Goal: Task Accomplishment & Management: Use online tool/utility

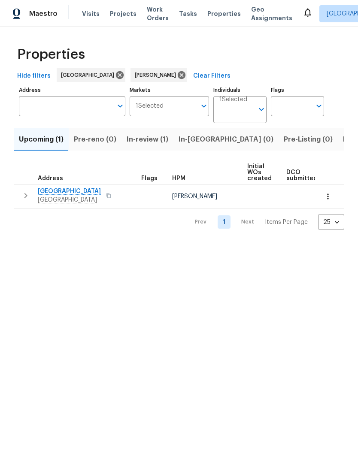
click at [343, 141] on span "Listed (5)" at bounding box center [359, 139] width 32 height 12
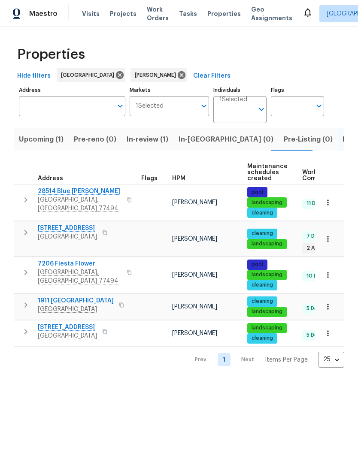
click at [54, 230] on span "[STREET_ADDRESS]" at bounding box center [67, 228] width 59 height 9
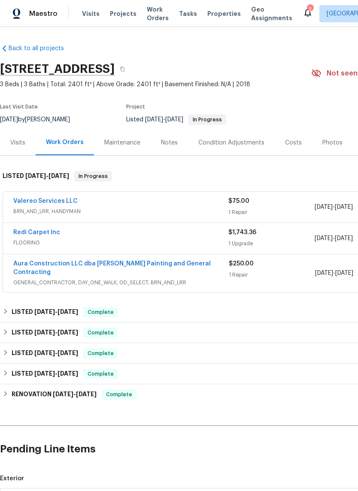
scroll to position [21, 0]
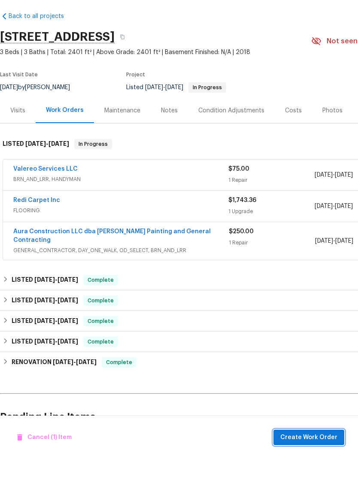
click at [320, 464] on span "Create Work Order" at bounding box center [308, 469] width 57 height 11
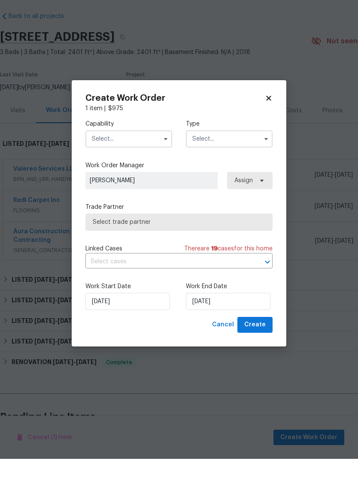
checkbox input "false"
click at [144, 163] on input "text" at bounding box center [128, 171] width 87 height 17
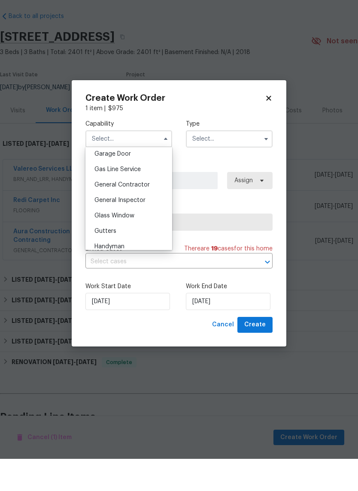
scroll to position [382, 0]
click at [154, 209] on div "General Contractor" at bounding box center [128, 216] width 82 height 15
type input "General Contractor"
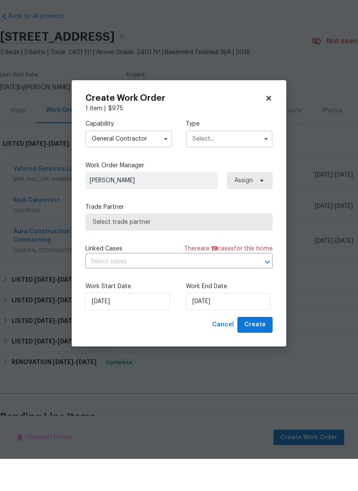
click at [228, 163] on input "text" at bounding box center [229, 171] width 87 height 17
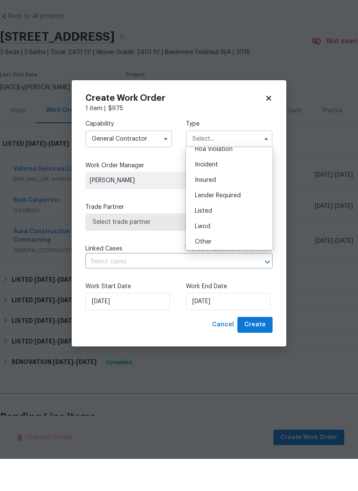
scroll to position [23, 0]
click at [230, 236] on div "Listed" at bounding box center [229, 243] width 82 height 15
type input "Listed"
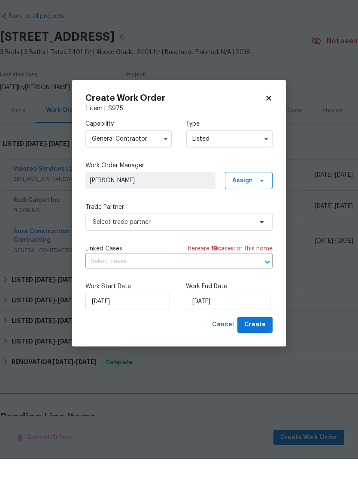
scroll to position [0, 0]
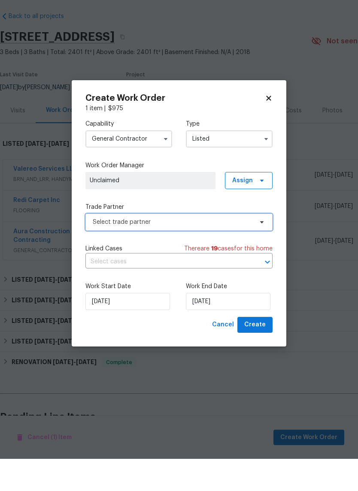
click at [233, 250] on span "Select trade partner" at bounding box center [173, 254] width 160 height 9
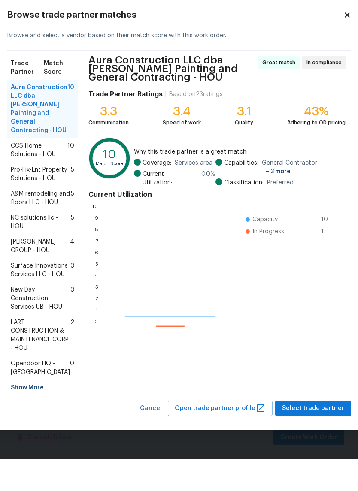
scroll to position [120, 136]
click at [43, 115] on span "Aura Construction LLC dba Logan's Painting and General Contracting - HOU" at bounding box center [39, 140] width 57 height 51
click at [331, 435] on span "Select trade partner" at bounding box center [313, 440] width 62 height 11
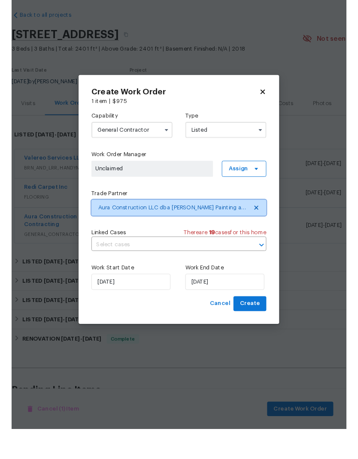
scroll to position [0, 0]
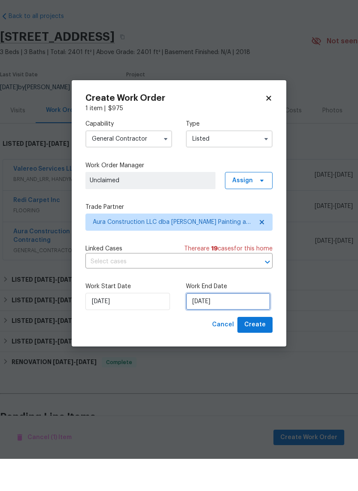
click at [235, 325] on input "9/16/2025" at bounding box center [228, 333] width 84 height 17
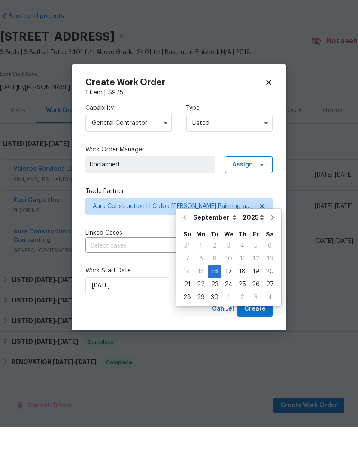
scroll to position [34, 0]
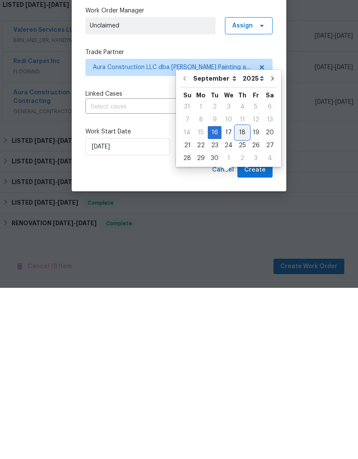
click at [242, 298] on div "18" at bounding box center [241, 304] width 13 height 12
type input "9/18/2025"
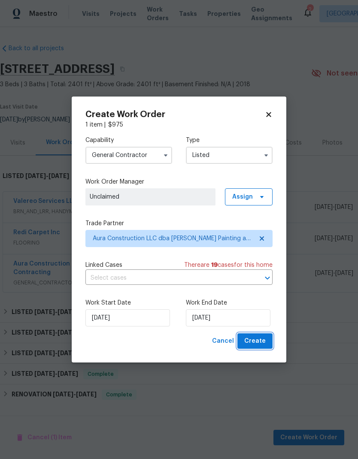
click at [269, 338] on button "Create" at bounding box center [254, 341] width 35 height 16
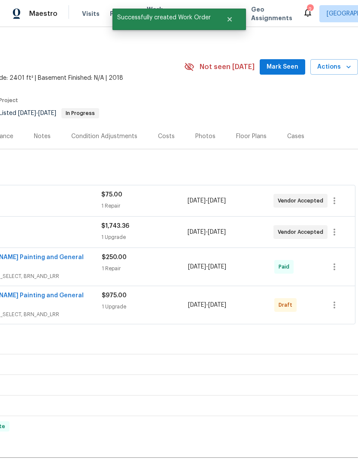
scroll to position [6, 127]
click at [337, 300] on icon "button" at bounding box center [334, 305] width 10 height 10
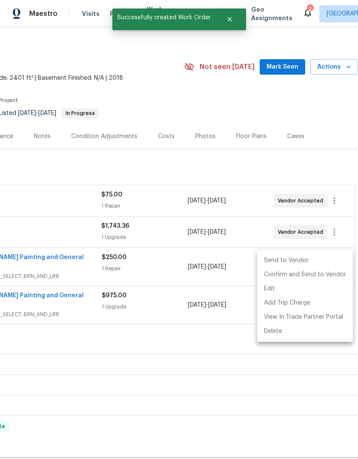
click at [292, 262] on li "Send to Vendor" at bounding box center [305, 260] width 96 height 14
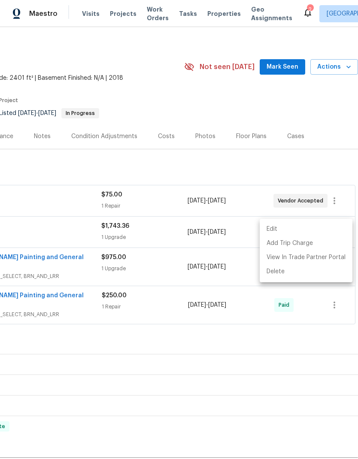
click at [304, 127] on div at bounding box center [179, 229] width 358 height 459
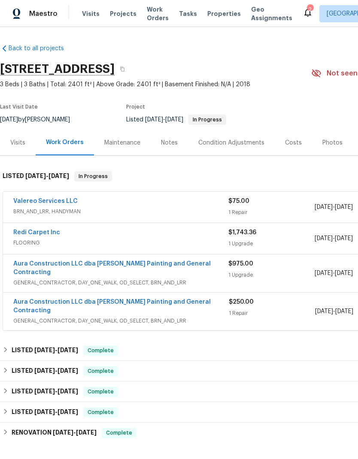
scroll to position [0, 0]
click at [63, 198] on link "Valereo Services LLC" at bounding box center [45, 201] width 64 height 6
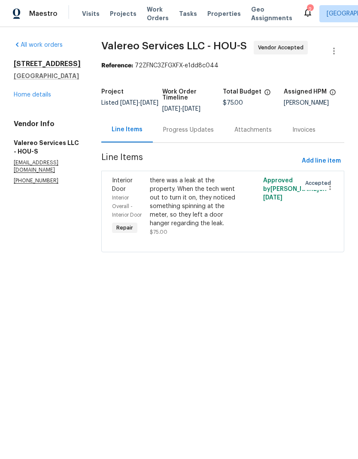
click at [302, 14] on icon at bounding box center [307, 12] width 10 height 10
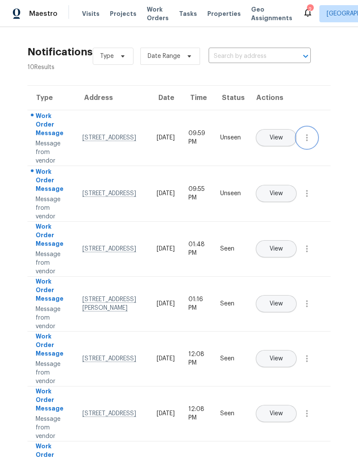
click at [309, 143] on icon "button" at bounding box center [306, 137] width 10 height 10
click at [284, 151] on div "Mark Seen" at bounding box center [257, 148] width 67 height 9
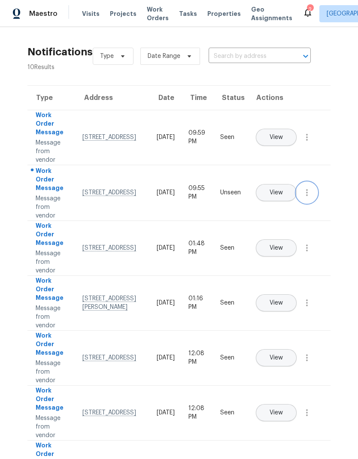
click at [310, 198] on icon "button" at bounding box center [306, 192] width 10 height 10
click at [289, 207] on div "Mark Seen" at bounding box center [257, 203] width 67 height 9
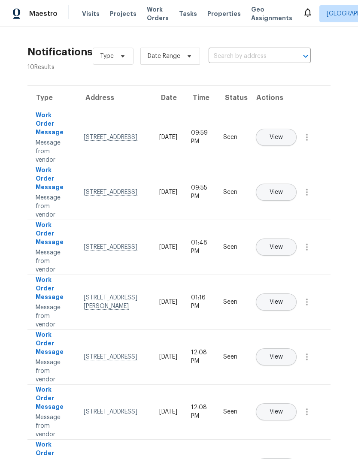
click at [343, 66] on div "Type Date Range ​ View unseen only" at bounding box center [274, 56] width 363 height 31
